Goal: Task Accomplishment & Management: Complete application form

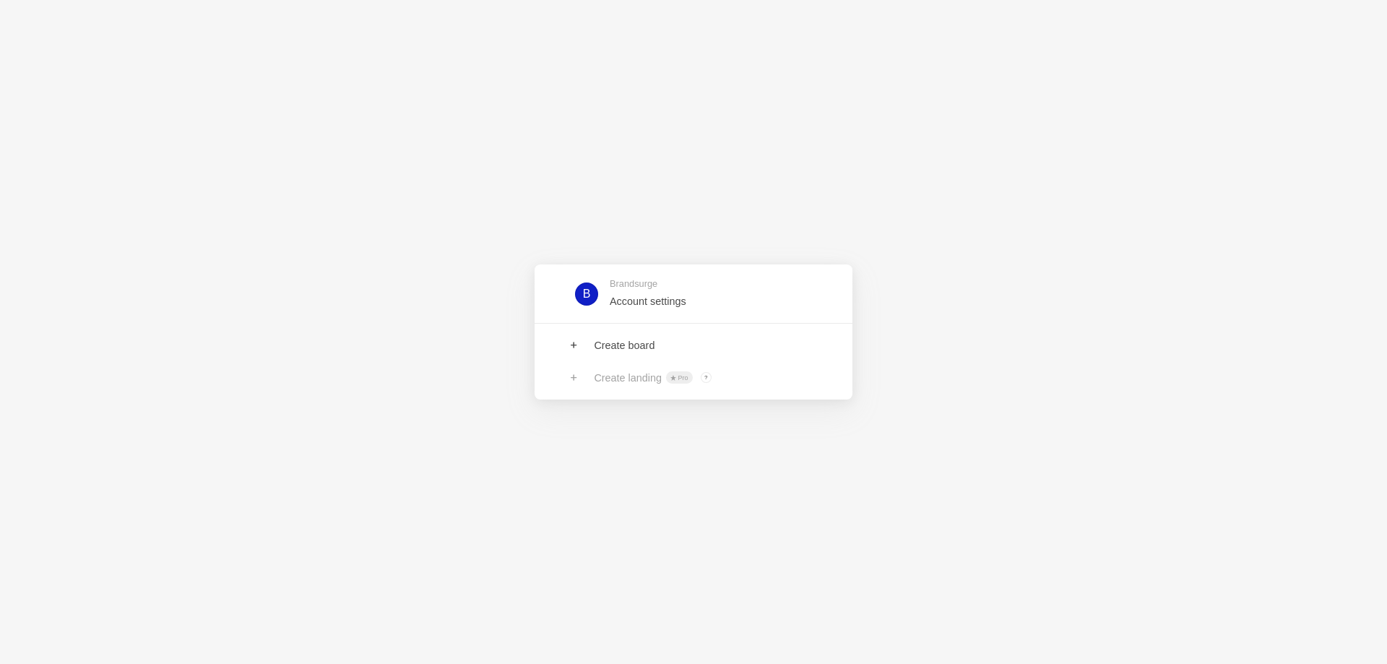
click at [592, 334] on link at bounding box center [694, 345] width 318 height 32
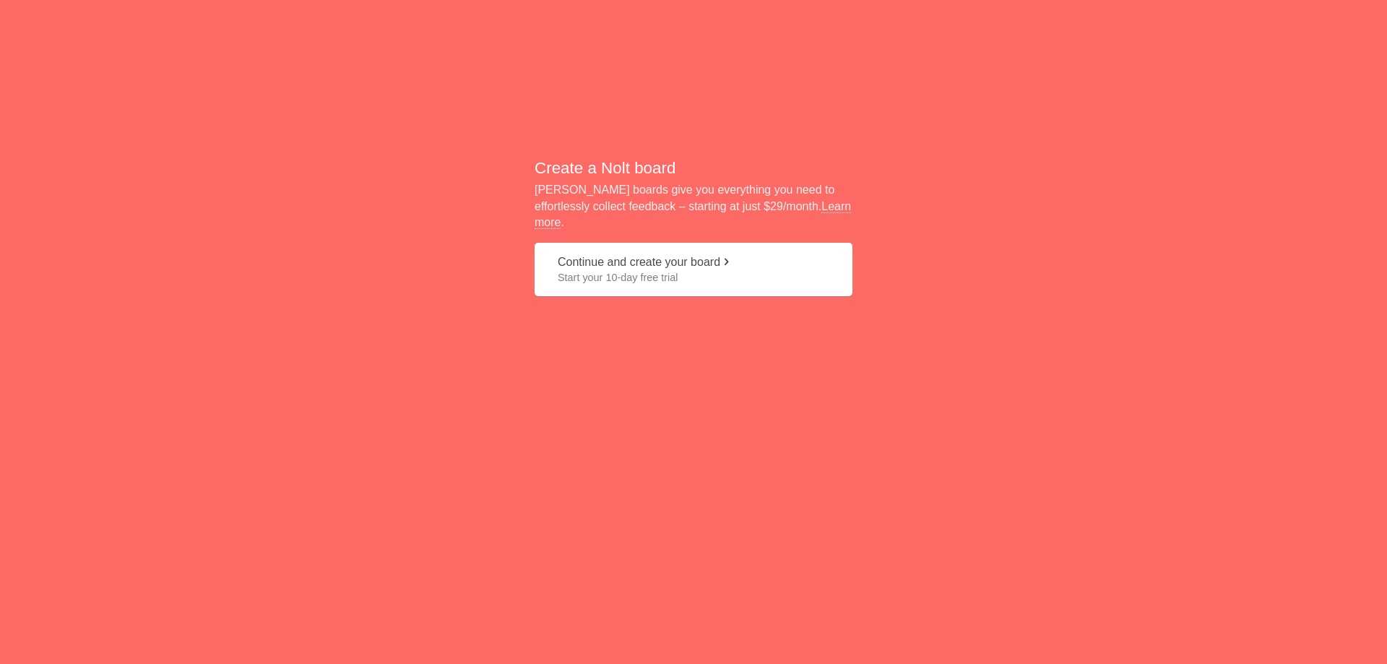
click at [623, 254] on button "Continue and create your board Start your 10-day free trial" at bounding box center [694, 270] width 318 height 54
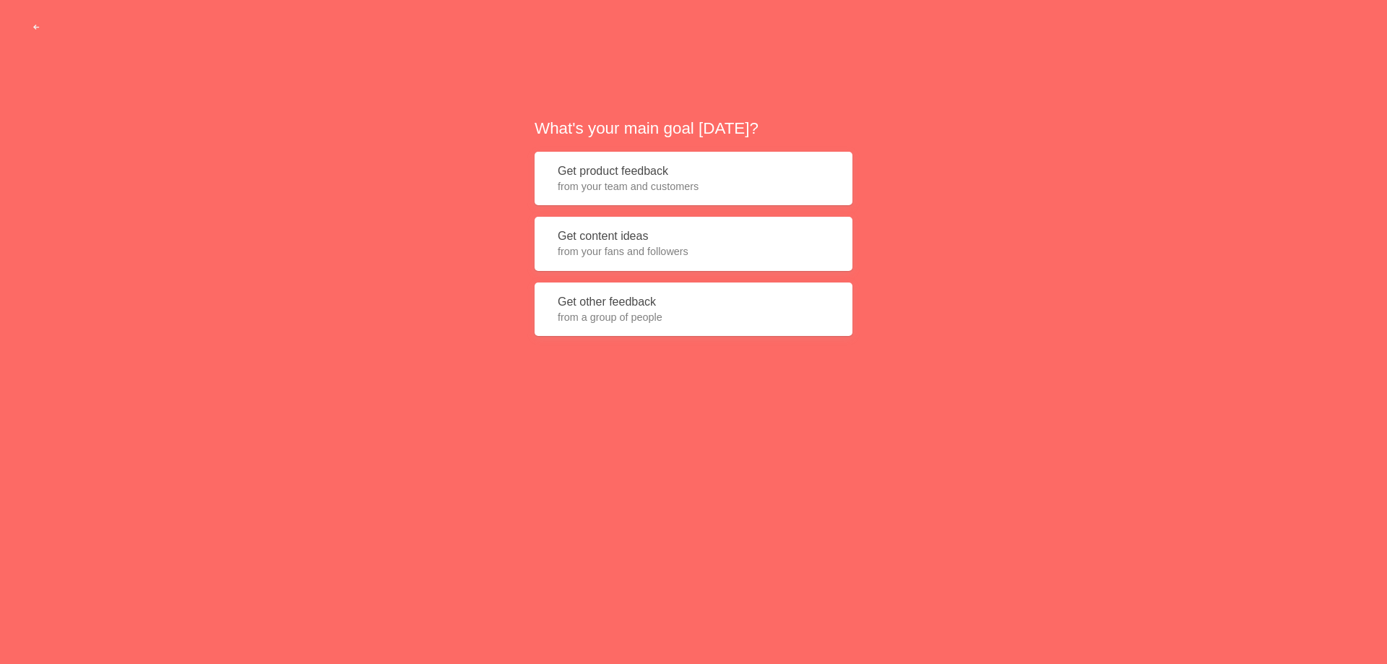
click at [620, 233] on button "Get content ideas from your fans and followers" at bounding box center [694, 244] width 318 height 54
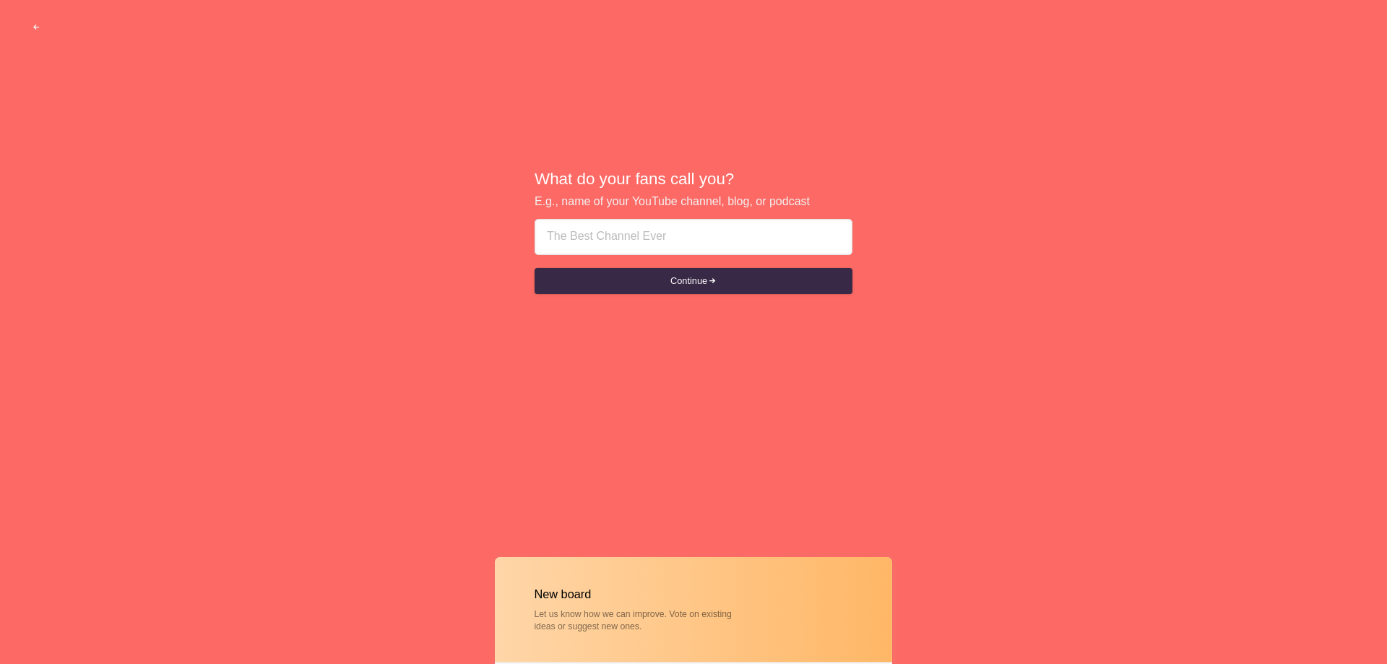
click at [627, 260] on form "Continue" at bounding box center [694, 256] width 318 height 75
click at [628, 239] on input at bounding box center [693, 237] width 293 height 35
paste input "How can an event planner save your business valuable time and resources?"
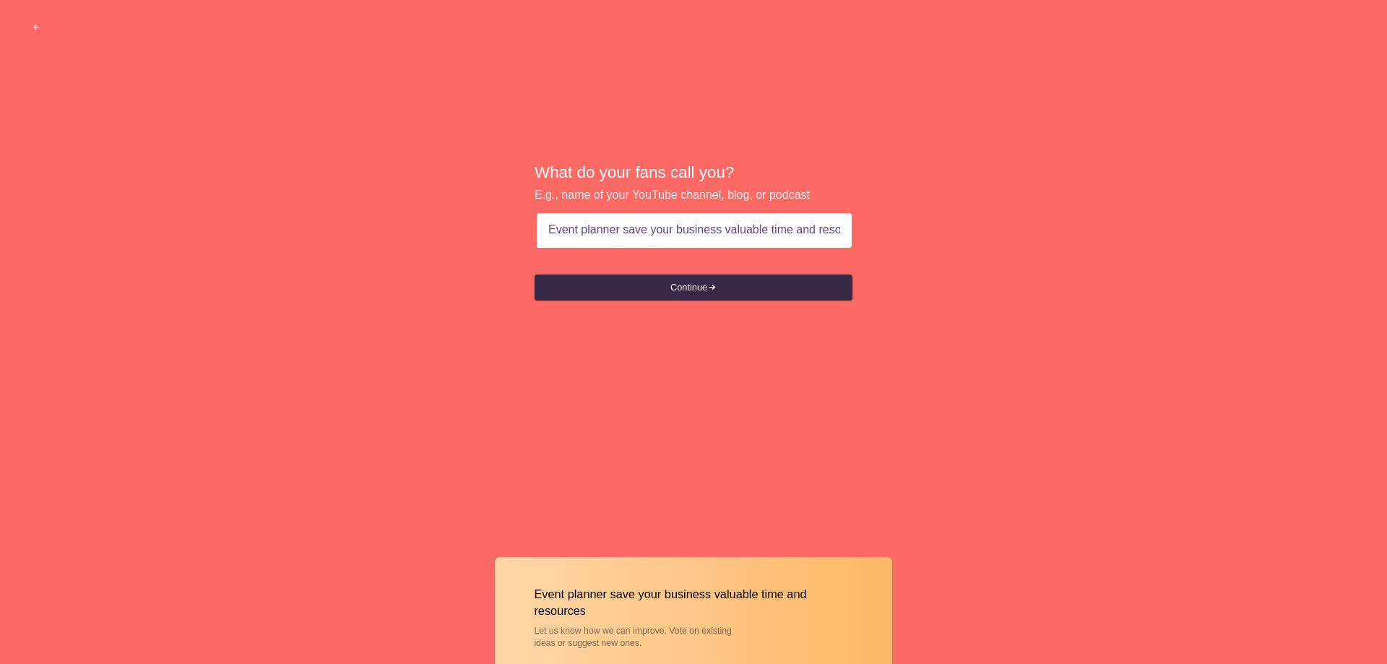
drag, startPoint x: 719, startPoint y: 273, endPoint x: 720, endPoint y: 308, distance: 34.7
click at [717, 278] on form "Event planner save your business valuable time and resources Your board name is…" at bounding box center [694, 256] width 318 height 88
click at [719, 281] on button "Continue" at bounding box center [694, 287] width 318 height 26
drag, startPoint x: 619, startPoint y: 230, endPoint x: 510, endPoint y: 235, distance: 109.2
click at [513, 235] on div "What do your fans call you? E.g., name of your YouTube channel, blog, or podcas…" at bounding box center [693, 232] width 1387 height 464
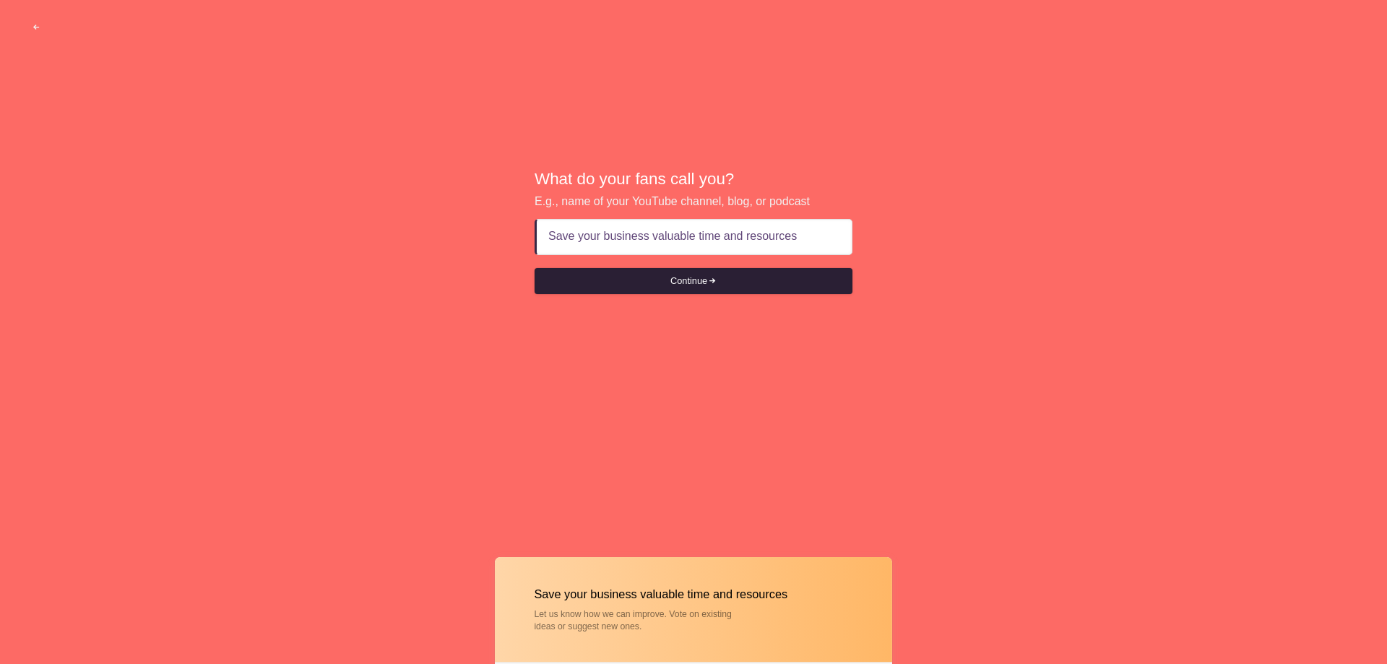
click at [752, 281] on button "Continue" at bounding box center [694, 281] width 318 height 26
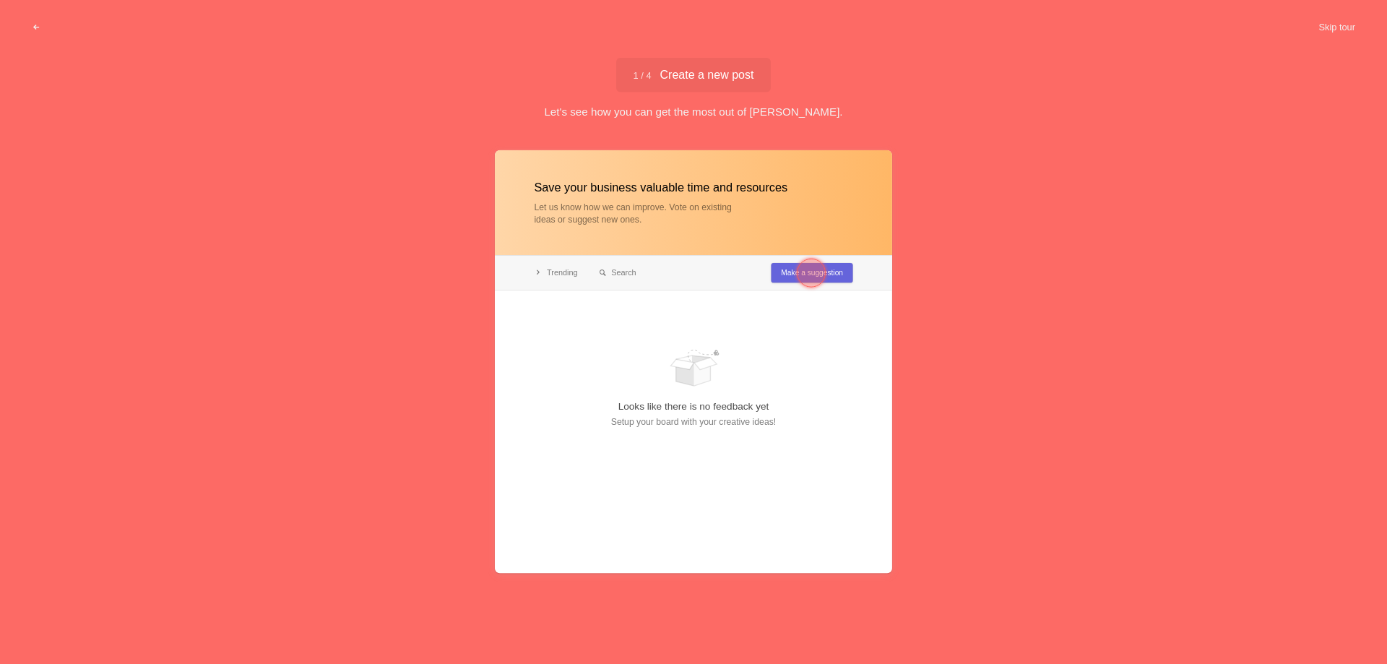
type input "Save your business valuable time and resources"
click at [815, 270] on div at bounding box center [811, 273] width 29 height 29
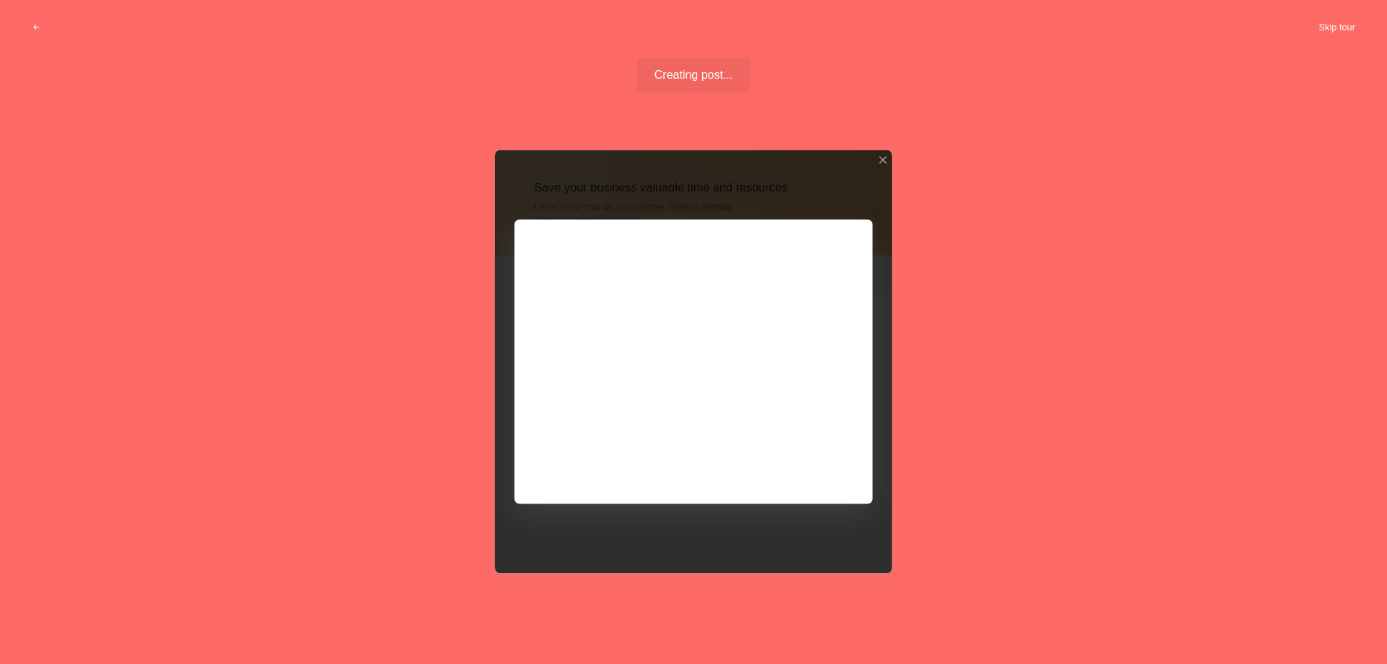
drag, startPoint x: 1337, startPoint y: 27, endPoint x: 1335, endPoint y: 53, distance: 26.1
click at [1336, 27] on button "Skip tour" at bounding box center [1337, 27] width 72 height 26
